Goal: Task Accomplishment & Management: Complete application form

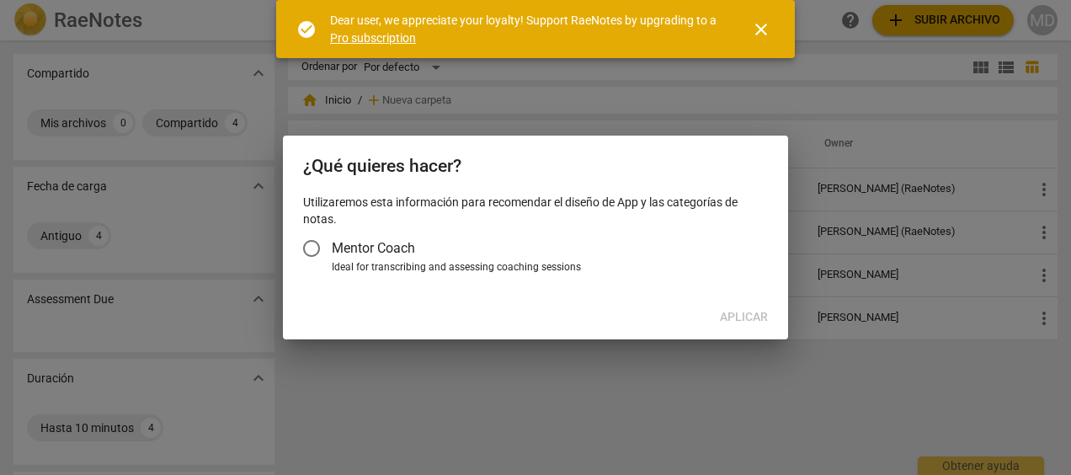
click at [316, 248] on input "Mentor Coach" at bounding box center [311, 248] width 40 height 40
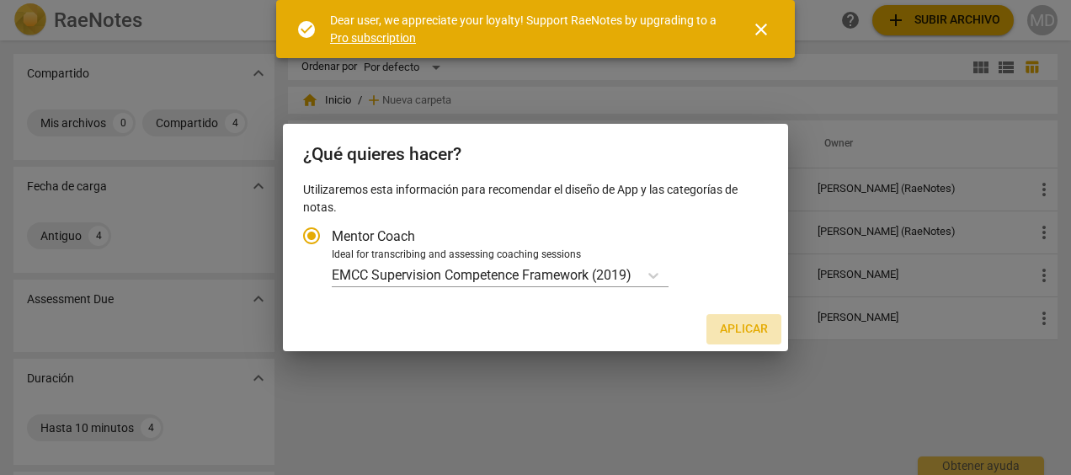
click at [748, 328] on span "Aplicar" at bounding box center [744, 329] width 48 height 17
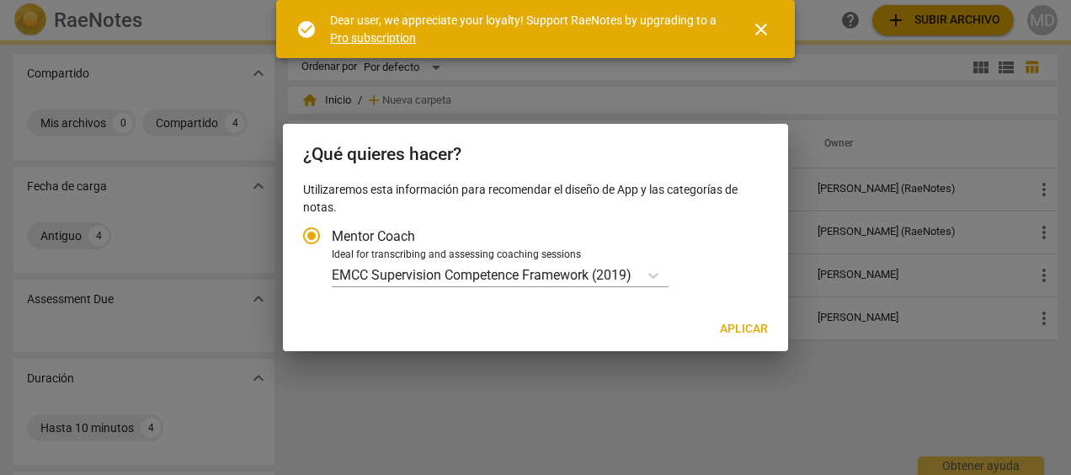
radio input "false"
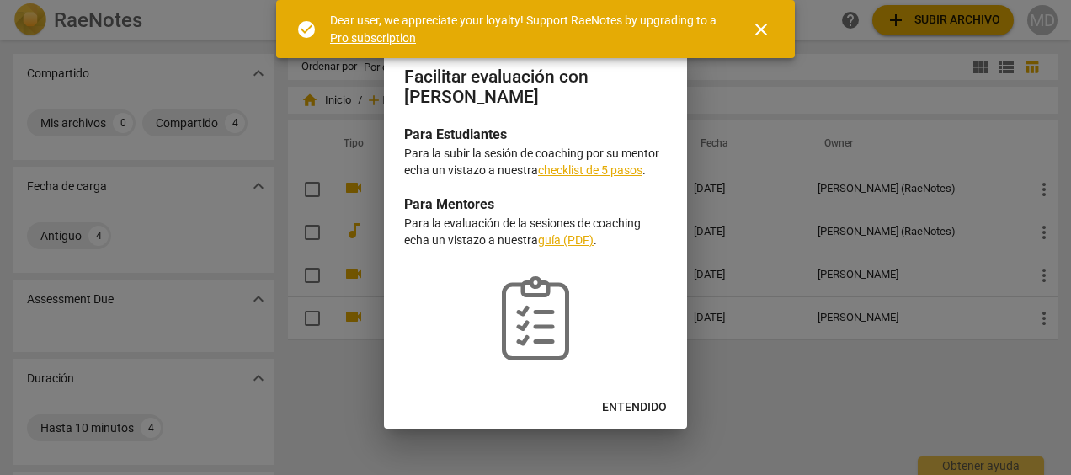
click at [748, 328] on div at bounding box center [535, 237] width 1071 height 475
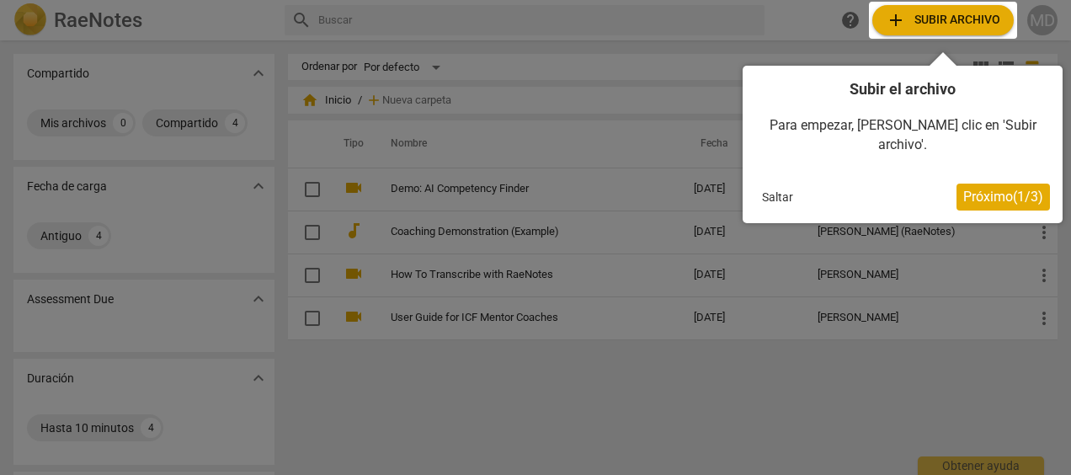
click at [777, 184] on button "Saltar" at bounding box center [777, 196] width 45 height 25
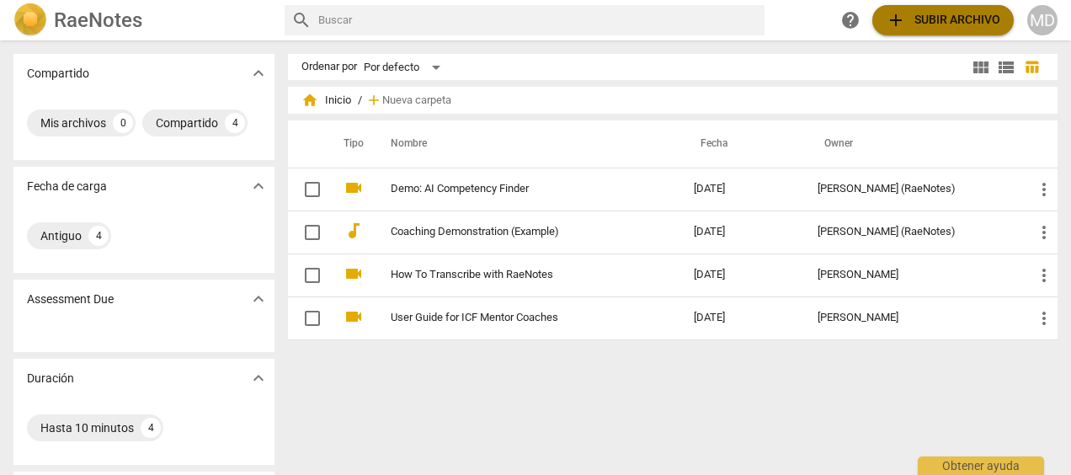
click at [940, 27] on span "add Subir archivo" at bounding box center [943, 20] width 115 height 20
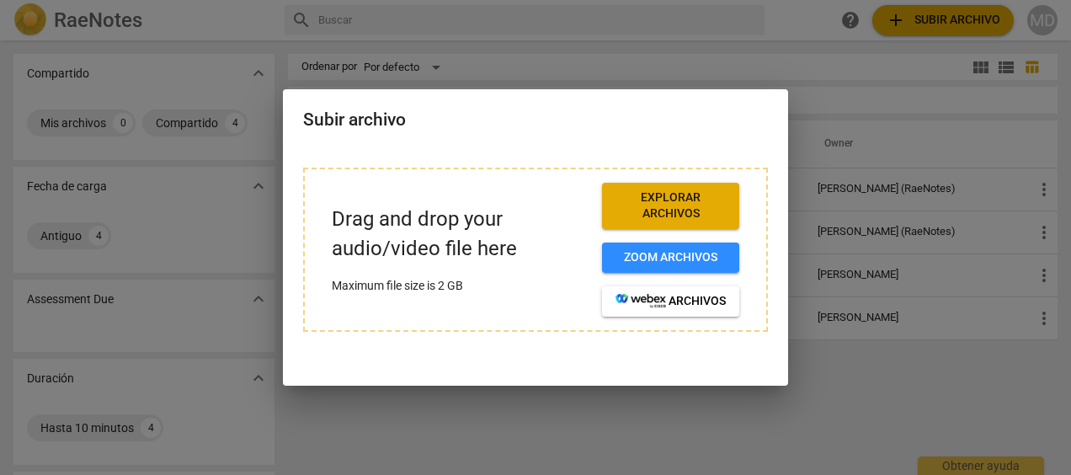
click at [675, 205] on span "Explorar archivos" at bounding box center [670, 205] width 110 height 33
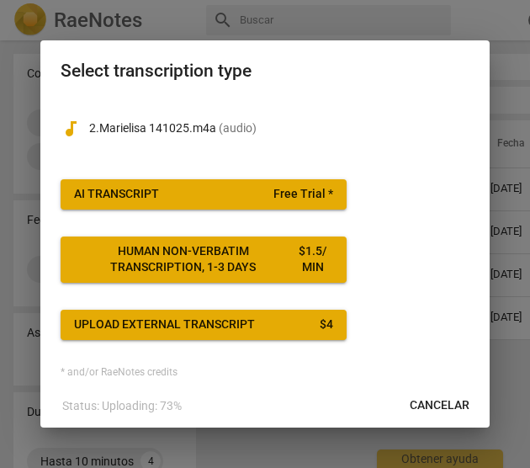
click at [232, 196] on span "AI Transcript Free Trial *" at bounding box center [203, 194] width 259 height 17
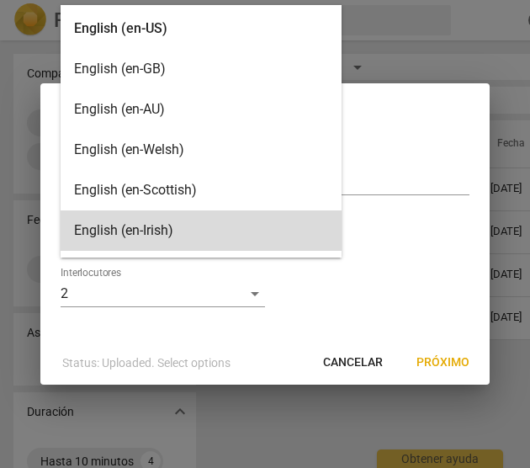
scroll to position [7, 0]
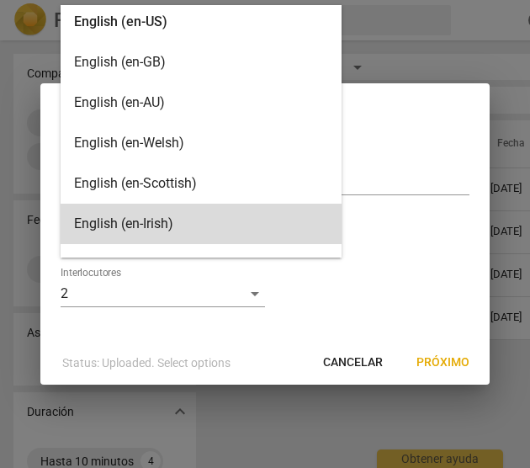
click at [253, 0] on body "RaeNotes search help add Subir archivo MD Compartido expand_more Mis archivos 0…" at bounding box center [265, 0] width 530 height 0
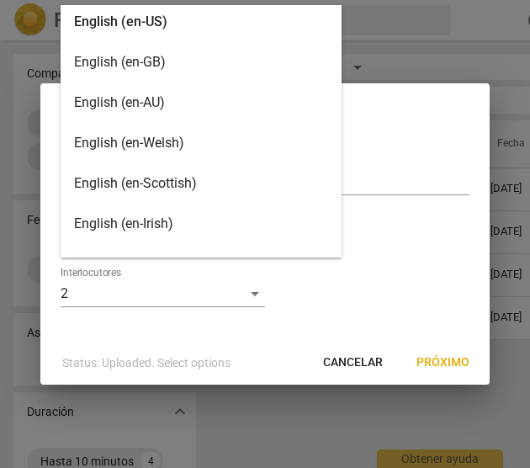
drag, startPoint x: 262, startPoint y: 44, endPoint x: 258, endPoint y: 76, distance: 32.3
click at [258, 76] on div "English (en-GB)" at bounding box center [201, 62] width 281 height 40
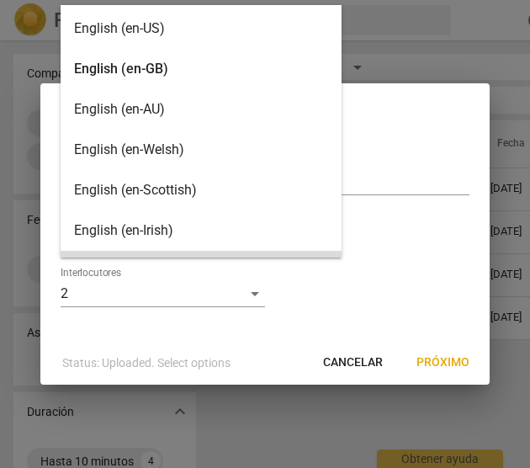
click at [251, 0] on body "RaeNotes search help add Subir archivo MD Compartido expand_more Mis archivos 0…" at bounding box center [265, 0] width 530 height 0
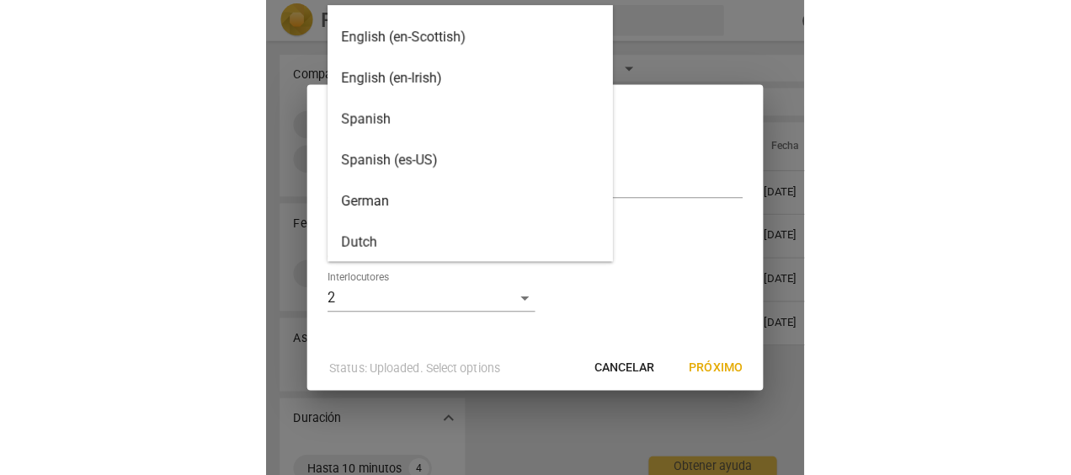
scroll to position [148, 0]
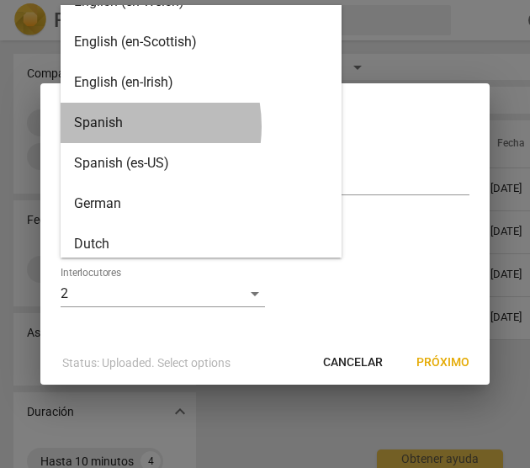
click at [115, 126] on div "Spanish" at bounding box center [201, 123] width 281 height 40
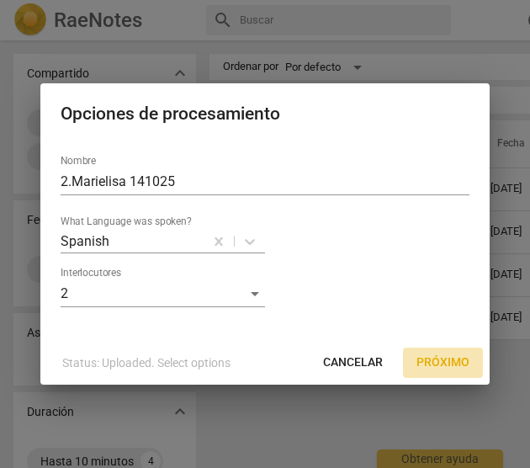
click at [450, 364] on span "Próximo" at bounding box center [443, 362] width 53 height 17
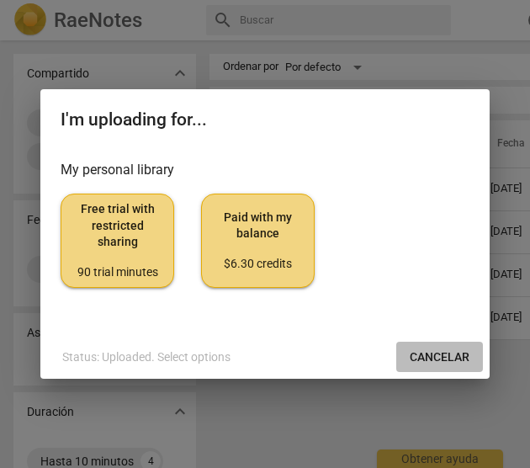
click at [450, 364] on span "Cancelar" at bounding box center [440, 357] width 60 height 17
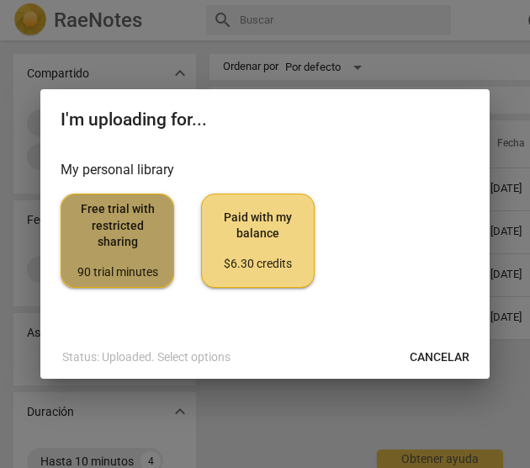
click at [104, 245] on span "Free trial with restricted sharing 90 trial minutes" at bounding box center [117, 240] width 85 height 79
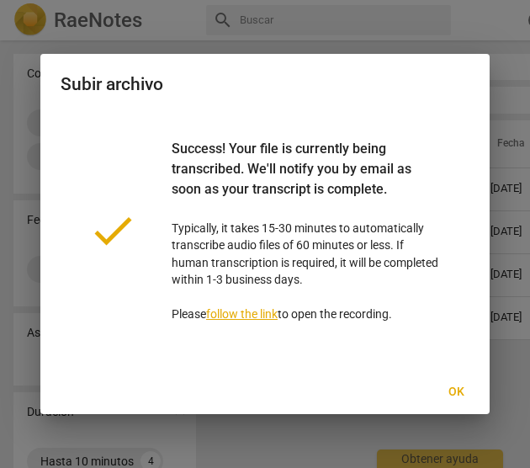
click at [251, 314] on link "follow the link" at bounding box center [242, 313] width 72 height 13
